Goal: Subscribe to service/newsletter

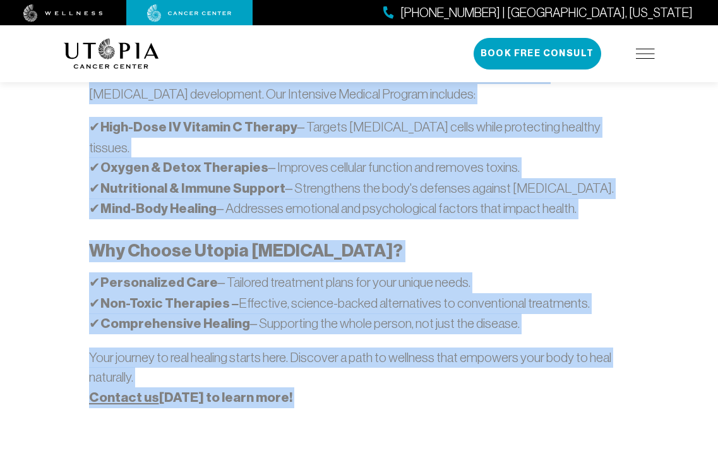
scroll to position [907, 0]
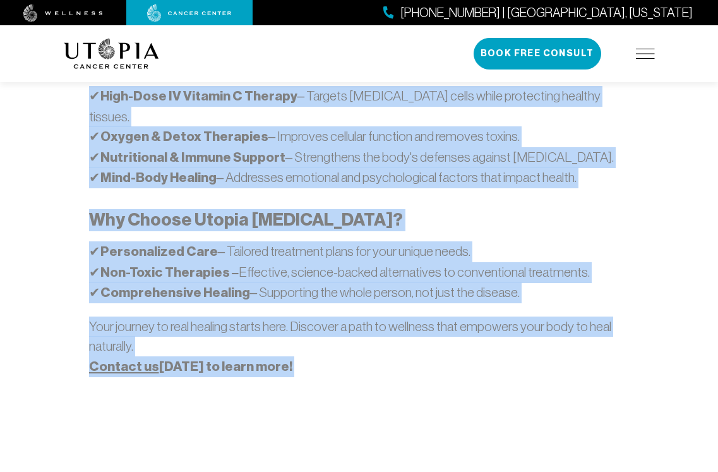
drag, startPoint x: 172, startPoint y: 153, endPoint x: 447, endPoint y: 448, distance: 402.9
click at [451, 449] on div "[GEOGRAPHIC_DATA][MEDICAL_DATA] is a leading edge medical center for natural he…" at bounding box center [359, 172] width 606 height 997
copy div "Loremi Dolors Ametco ad e seddoei temp incidid utlabo etd magnaal enimadm. Ven …"
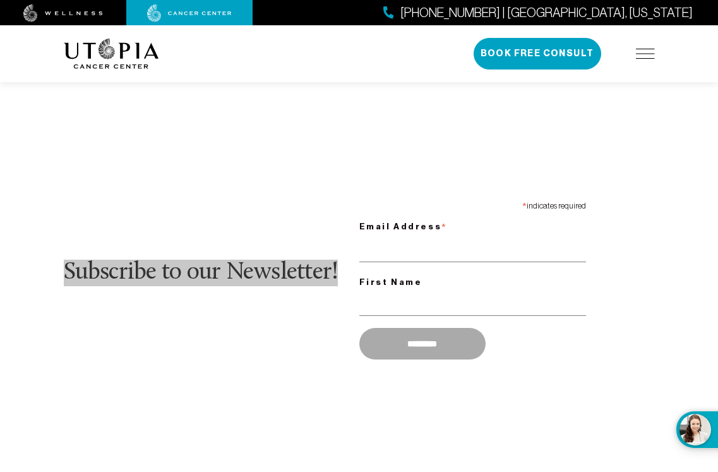
scroll to position [1286, 0]
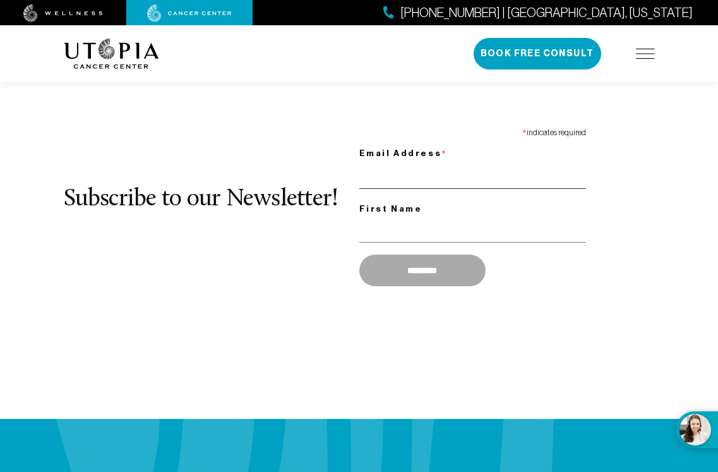
click at [384, 163] on input "Email Address *" at bounding box center [472, 176] width 227 height 26
type input "**********"
type input "*"
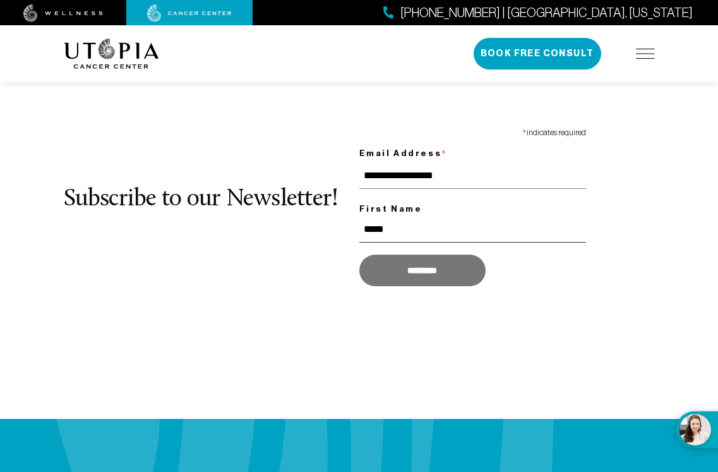
type input "*****"
click at [424, 254] on input "*********" at bounding box center [422, 270] width 126 height 32
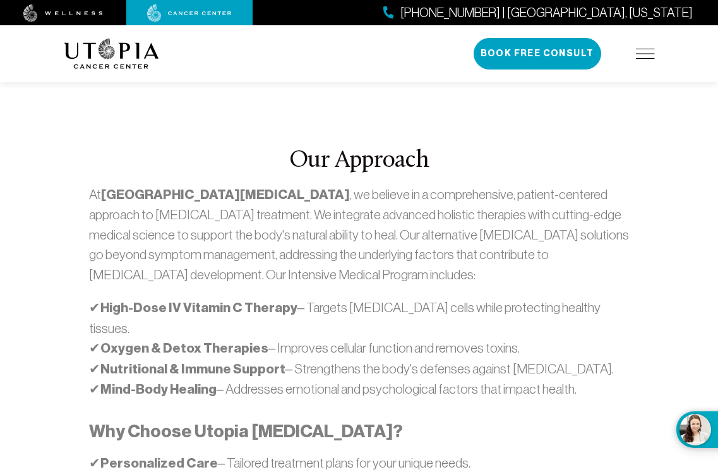
scroll to position [758, 0]
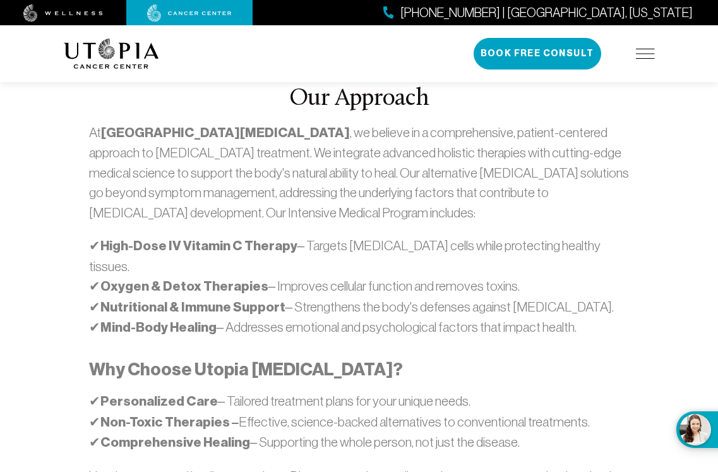
click at [322, 235] on p "✔ High-Dose IV Vitamin C Therapy – Targets [MEDICAL_DATA] cells while protectin…" at bounding box center [359, 286] width 540 height 102
click at [264, 237] on strong "High-Dose IV Vitamin C Therapy" at bounding box center [198, 245] width 197 height 16
click at [191, 237] on strong "High-Dose IV Vitamin C Therapy" at bounding box center [198, 245] width 197 height 16
click at [190, 237] on strong "High-Dose IV Vitamin C Therapy" at bounding box center [198, 245] width 197 height 16
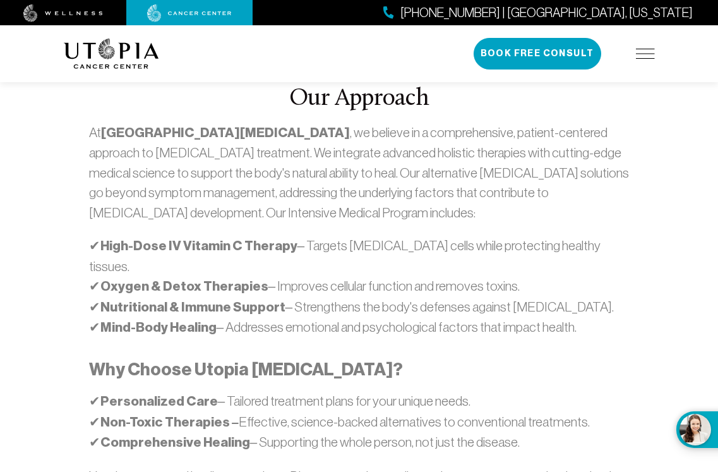
click at [149, 237] on strong "High-Dose IV Vitamin C Therapy" at bounding box center [198, 245] width 197 height 16
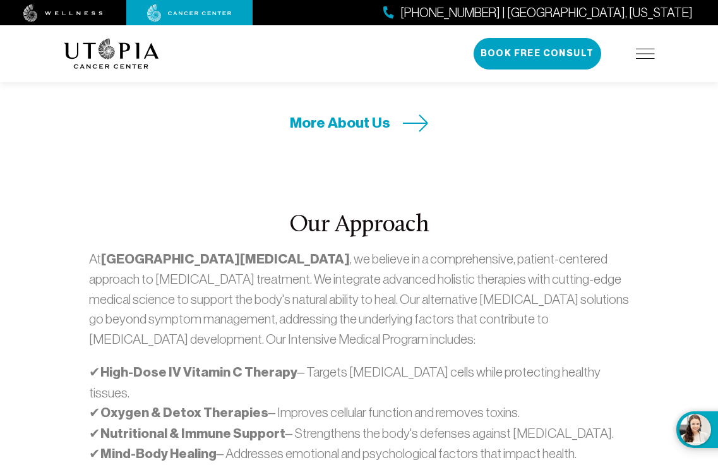
scroll to position [568, 0]
